Goal: Task Accomplishment & Management: Complete application form

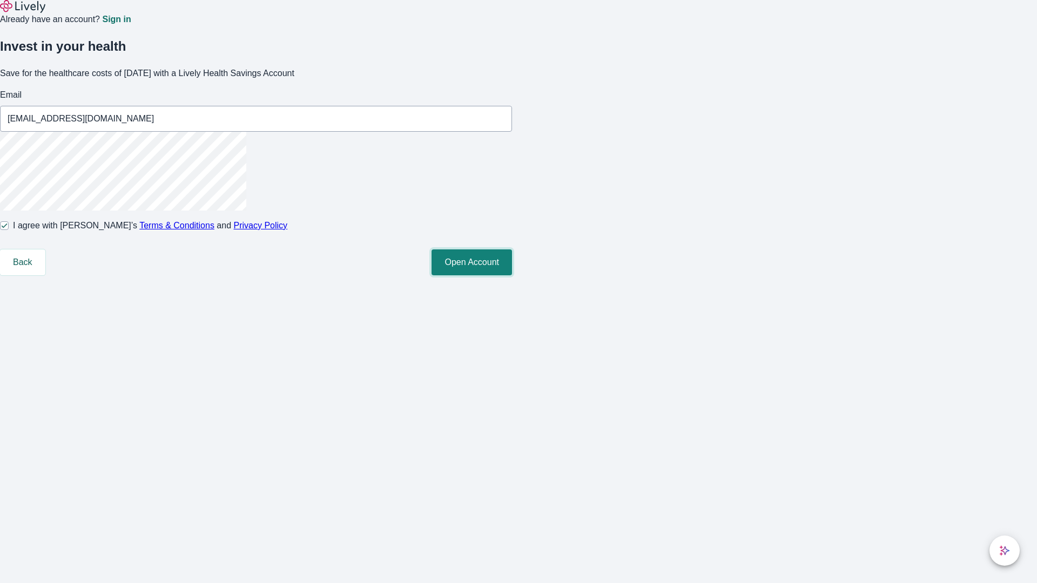
click at [512, 275] on button "Open Account" at bounding box center [471, 262] width 80 height 26
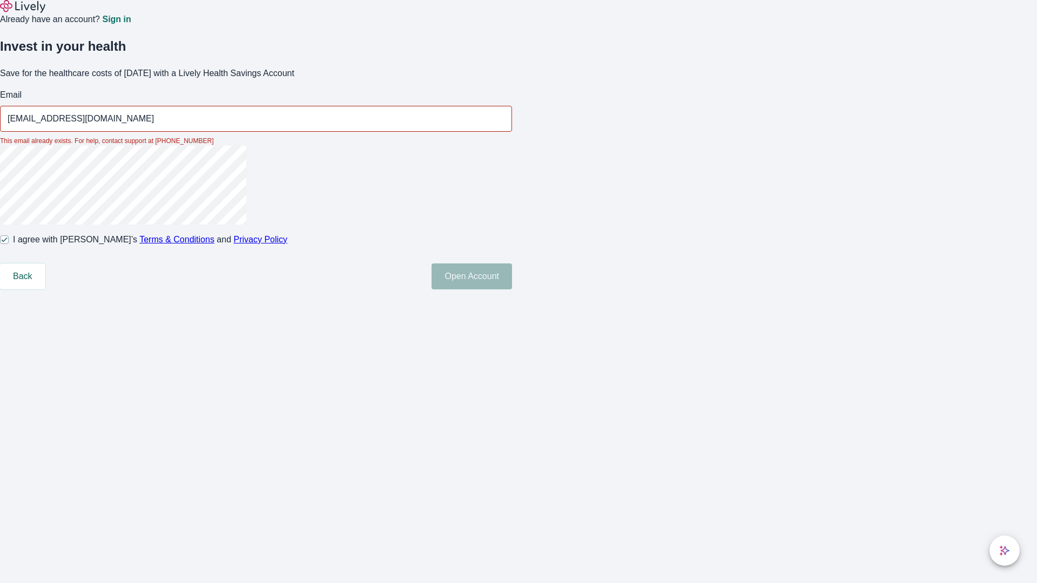
type input "[EMAIL_ADDRESS][DOMAIN_NAME]"
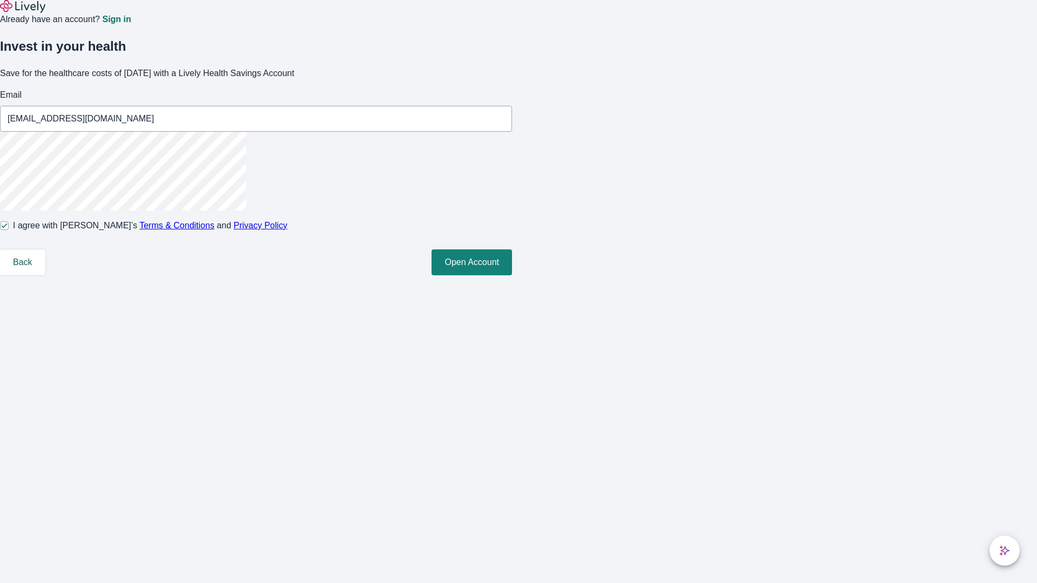
click at [9, 230] on input "I agree with Lively’s Terms & Conditions and Privacy Policy" at bounding box center [4, 225] width 9 height 9
checkbox input "false"
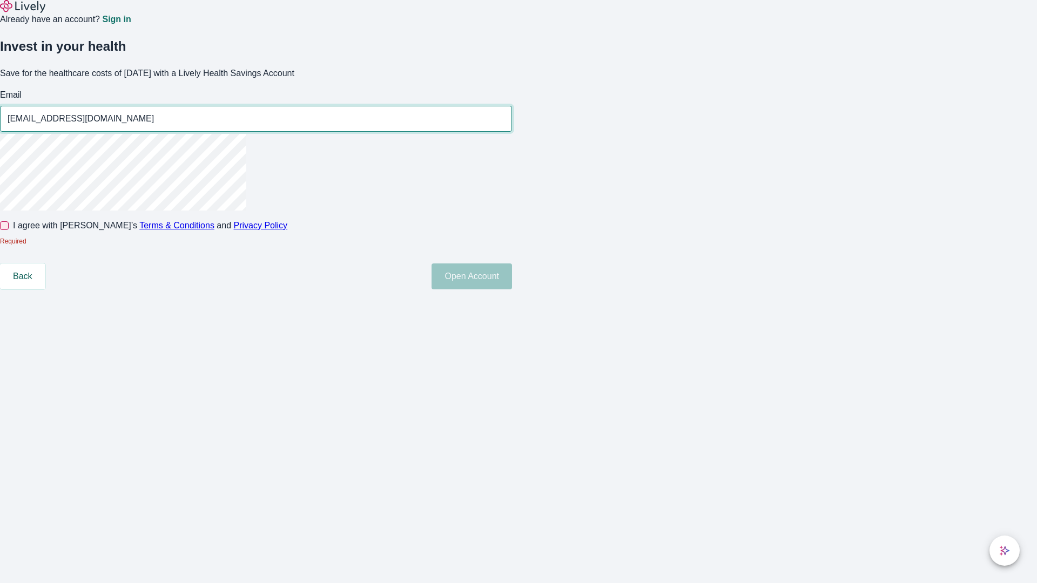
type input "[EMAIL_ADDRESS][DOMAIN_NAME]"
click at [9, 230] on input "I agree with Lively’s Terms & Conditions and Privacy Policy" at bounding box center [4, 225] width 9 height 9
checkbox input "true"
click at [512, 289] on button "Open Account" at bounding box center [471, 276] width 80 height 26
